Goal: Find specific page/section: Find specific page/section

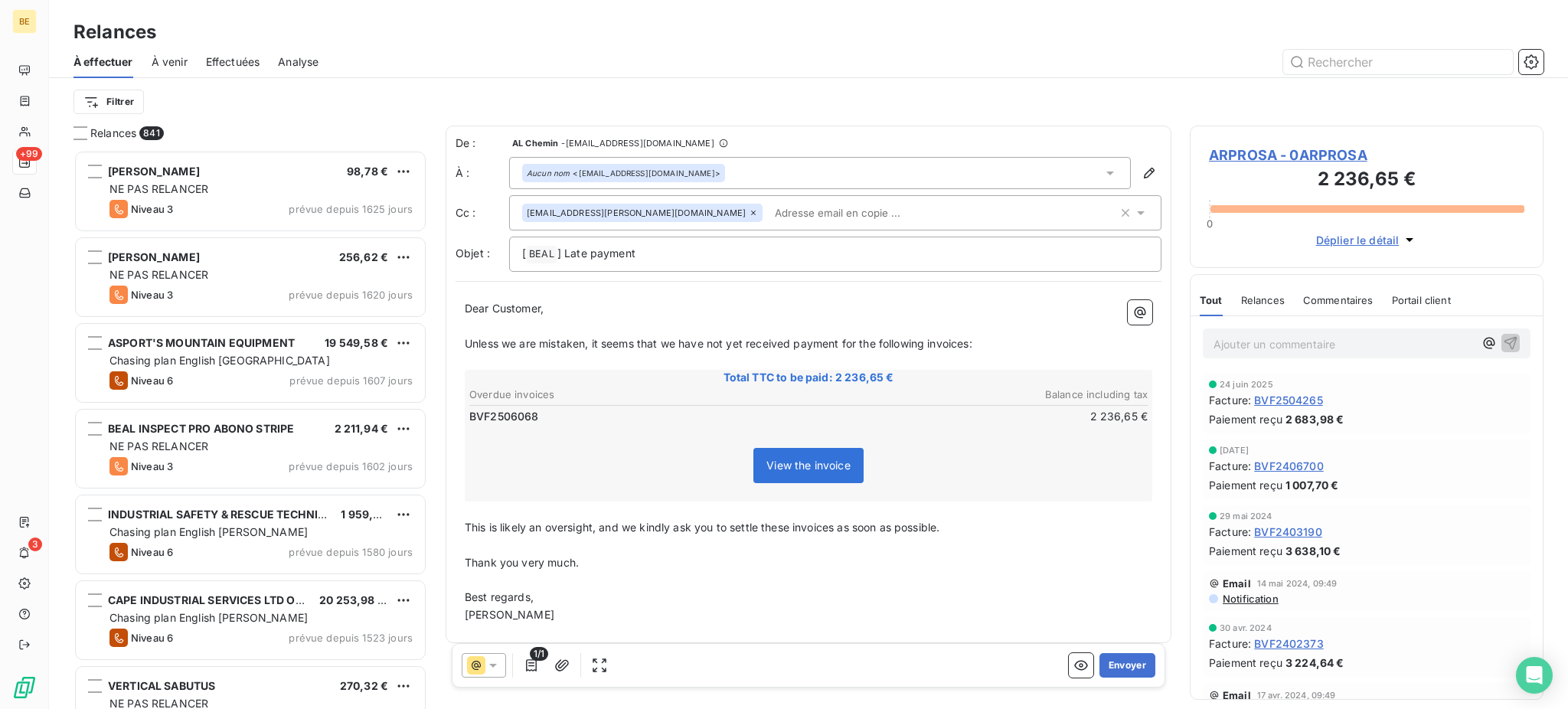
scroll to position [544, 337]
click at [871, 253] on p "[ [PERSON_NAME] ﻿ ] Late payment" at bounding box center [835, 254] width 626 height 19
click at [1120, 669] on button "Envoyer" at bounding box center [1126, 665] width 56 height 24
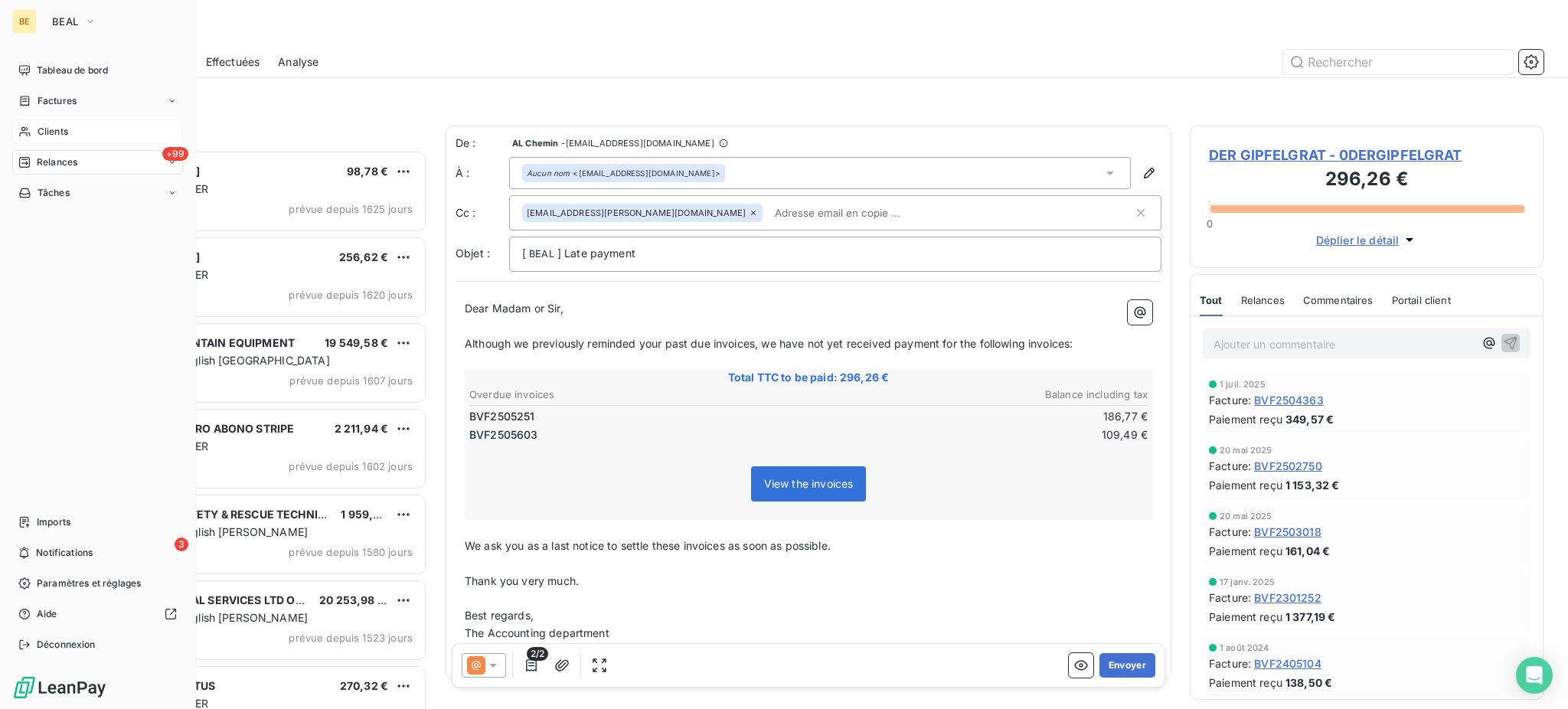
click at [34, 126] on div "Clients" at bounding box center [98, 131] width 171 height 24
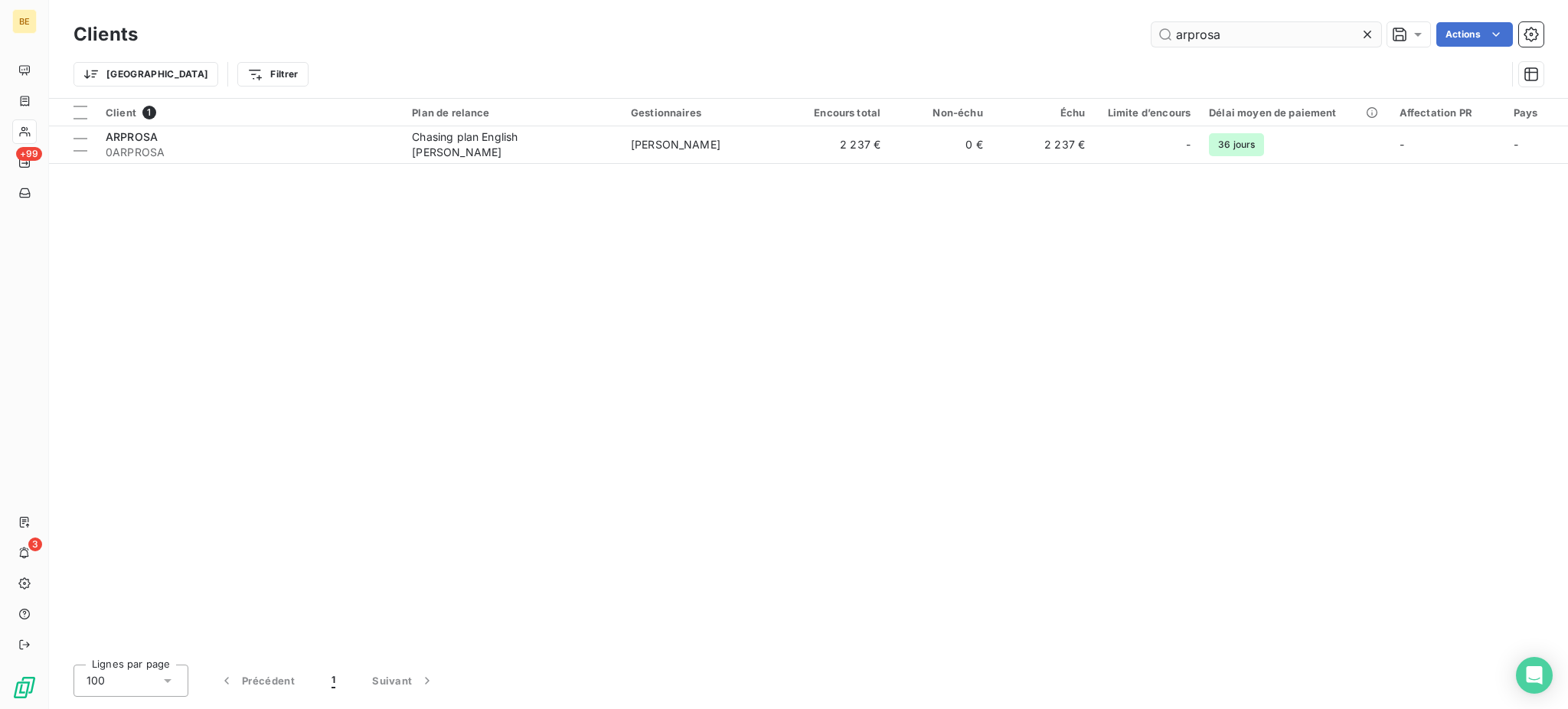
drag, startPoint x: 1306, startPoint y: 42, endPoint x: 1149, endPoint y: 41, distance: 157.0
click at [1152, 41] on input "arprosa" at bounding box center [1267, 34] width 230 height 24
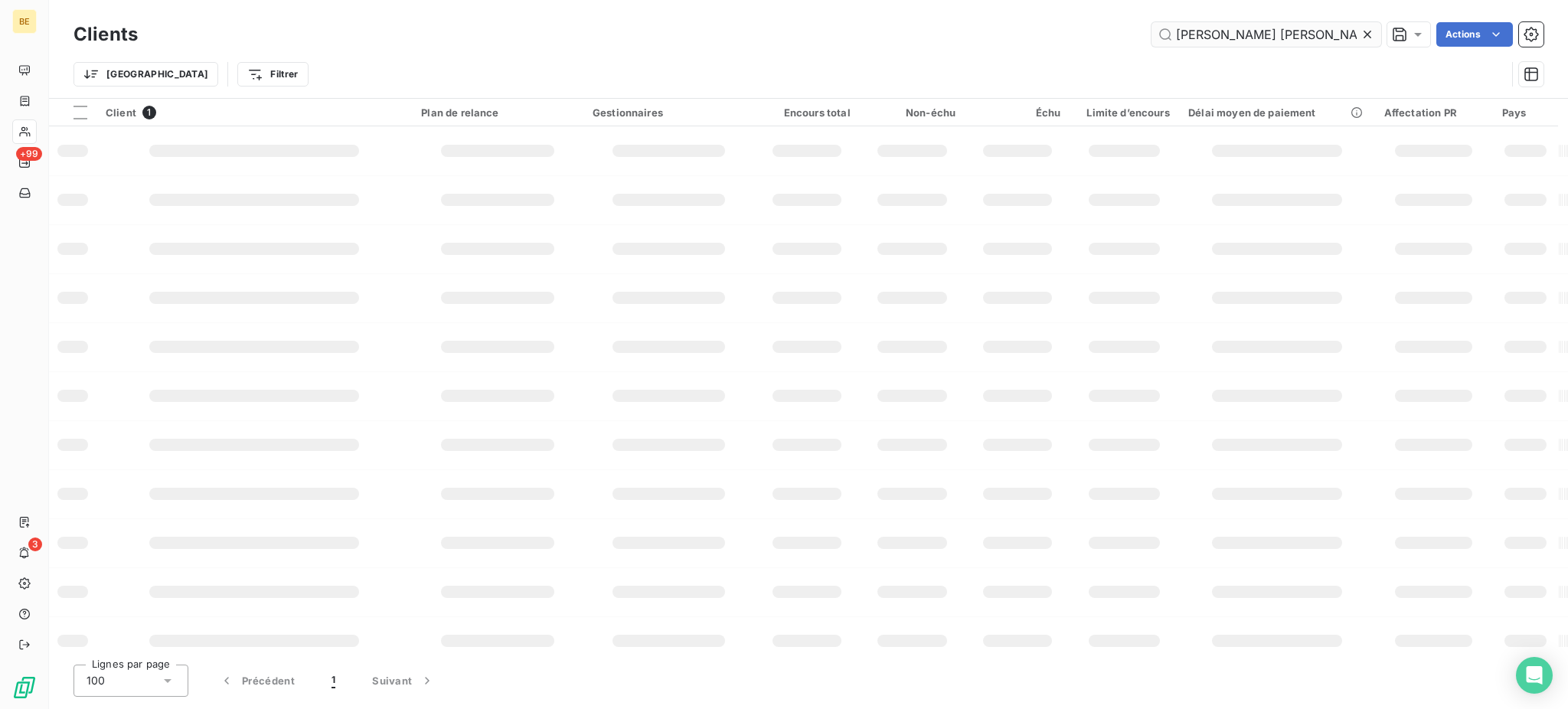
scroll to position [0, 20]
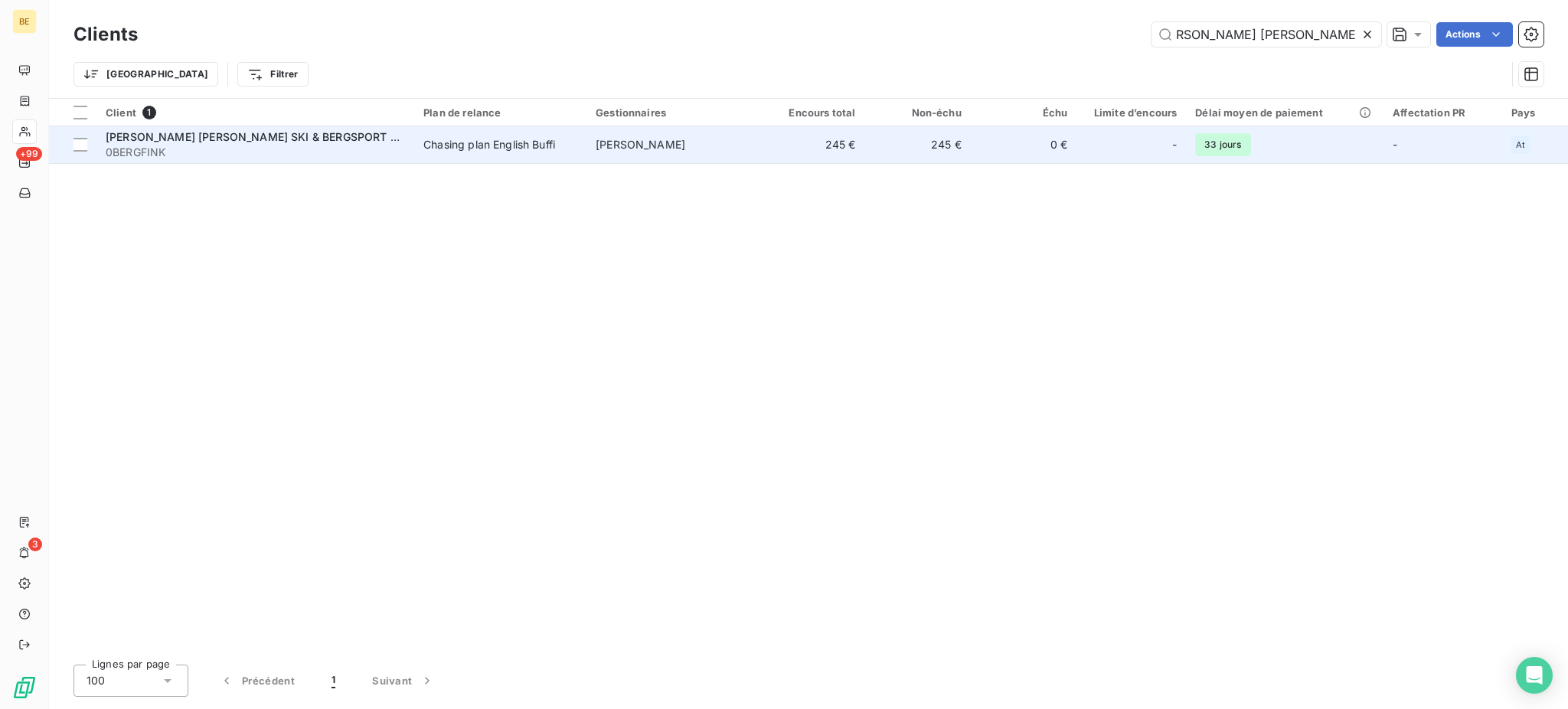
type input "[PERSON_NAME] [PERSON_NAME] SKI & BERGSPORT e.U."
click at [791, 155] on td "245 €" at bounding box center [811, 145] width 105 height 37
